Goal: Communication & Community: Answer question/provide support

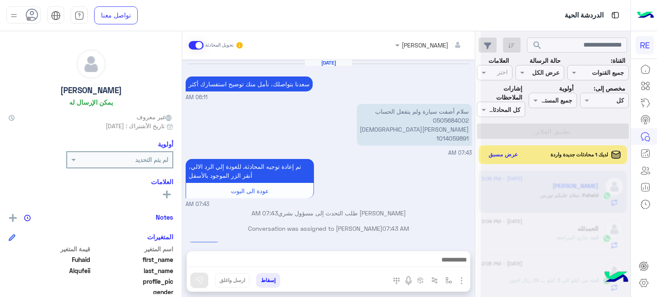
scroll to position [163, 0]
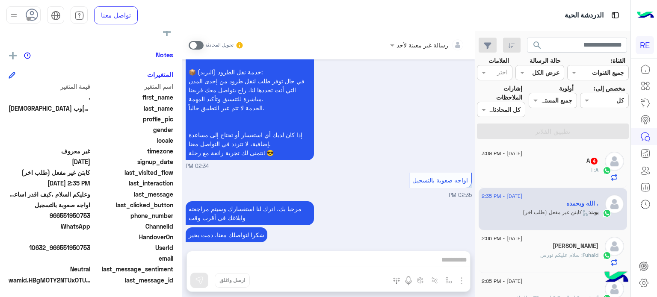
click at [558, 168] on div "A : ا" at bounding box center [540, 173] width 117 height 15
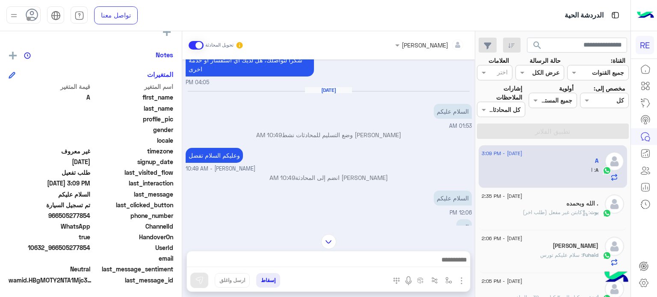
scroll to position [51, 0]
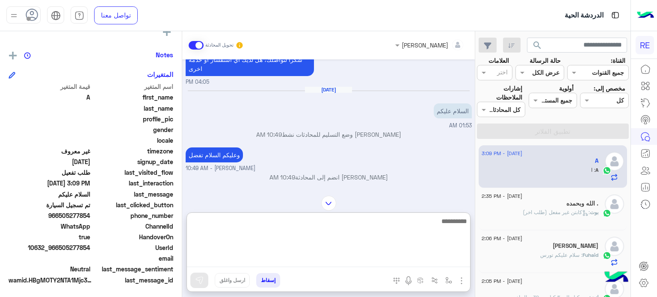
click at [364, 260] on textarea at bounding box center [328, 241] width 283 height 51
type textarea "**********"
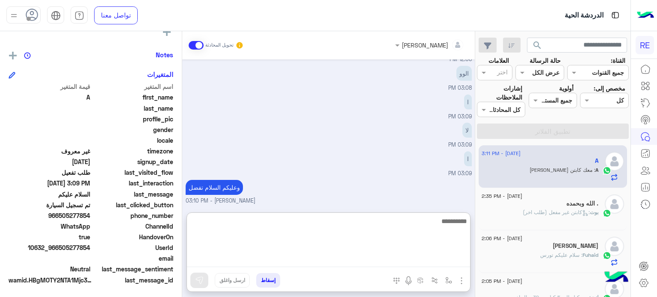
scroll to position [222, 0]
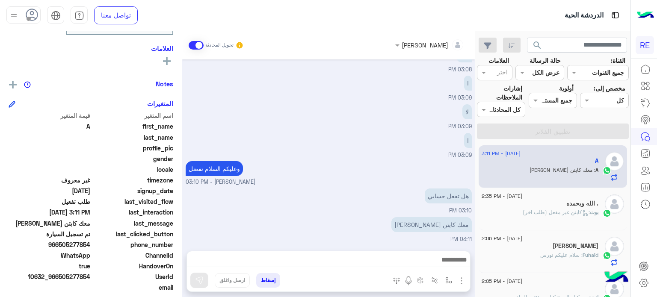
scroll to position [163, 0]
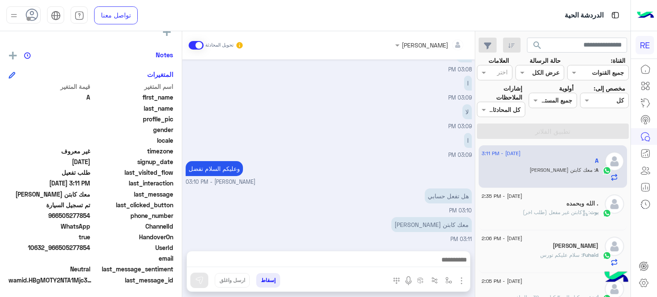
drag, startPoint x: 91, startPoint y: 215, endPoint x: 60, endPoint y: 217, distance: 30.9
click at [60, 217] on span "966505277854" at bounding box center [50, 215] width 82 height 9
copy span "505277854"
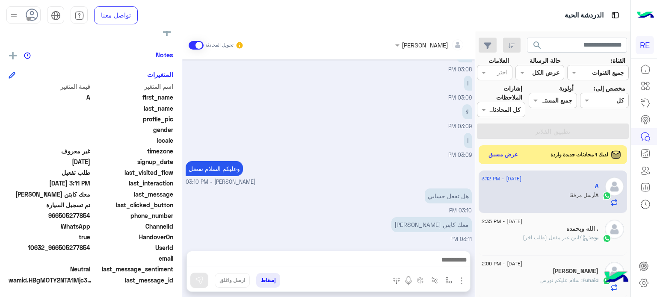
scroll to position [222, 0]
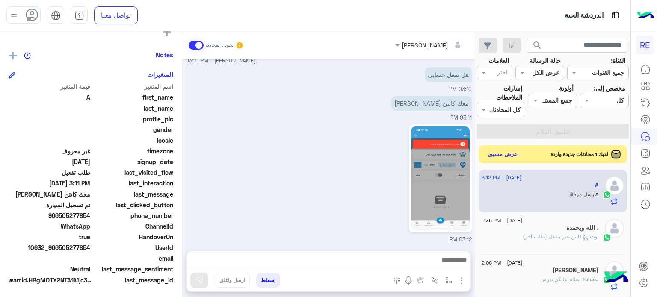
click at [494, 157] on button "عرض مسبق" at bounding box center [503, 155] width 36 height 12
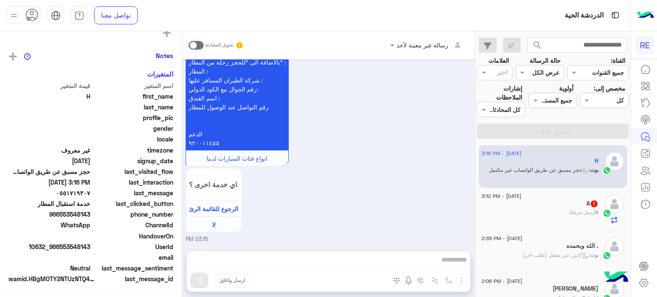
scroll to position [161, 0]
click at [548, 214] on div "A أرسل مرفقًا" at bounding box center [540, 216] width 117 height 15
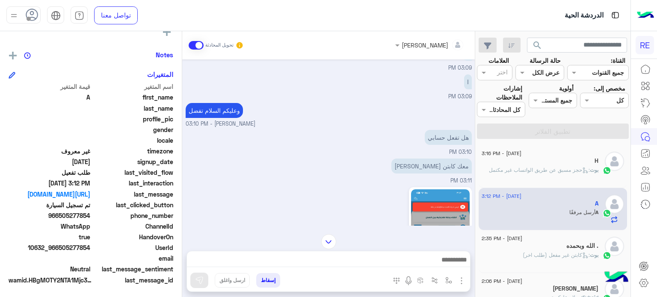
scroll to position [195, 0]
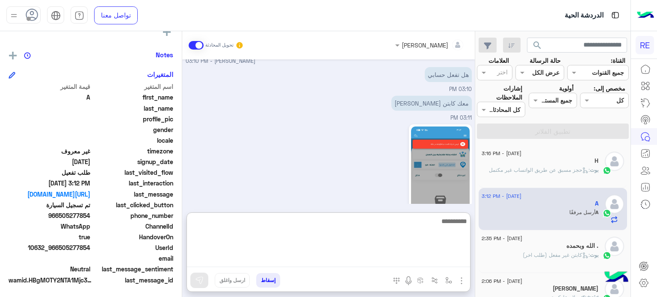
click at [371, 260] on textarea at bounding box center [328, 241] width 283 height 51
type textarea "**********"
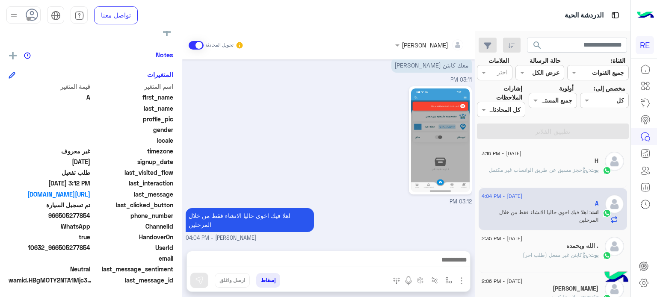
scroll to position [0, 0]
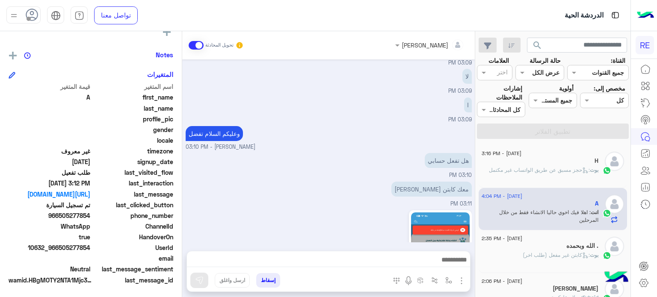
click at [567, 172] on span ": حجز مسبق عن طريق الواتساب غير مكتمل" at bounding box center [539, 170] width 101 height 6
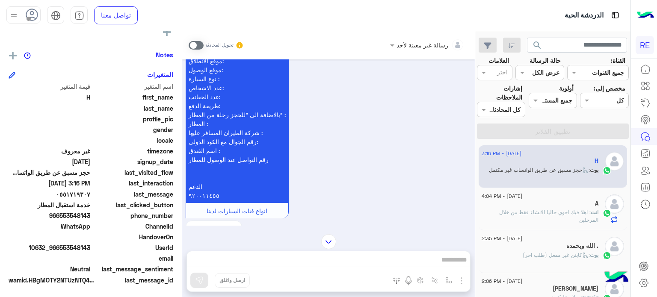
scroll to position [828, 0]
